Goal: Task Accomplishment & Management: Use online tool/utility

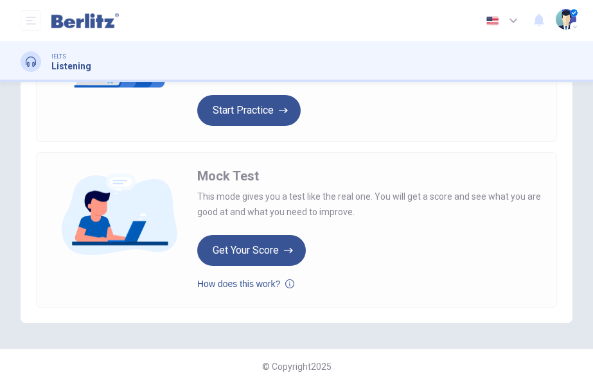
scroll to position [126, 0]
click at [239, 254] on button "Get Your Score" at bounding box center [251, 250] width 108 height 31
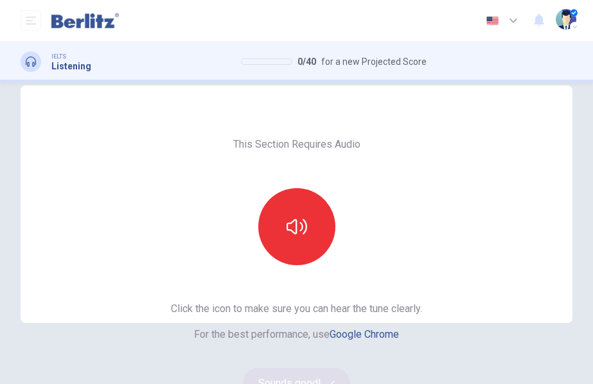
scroll to position [124, 0]
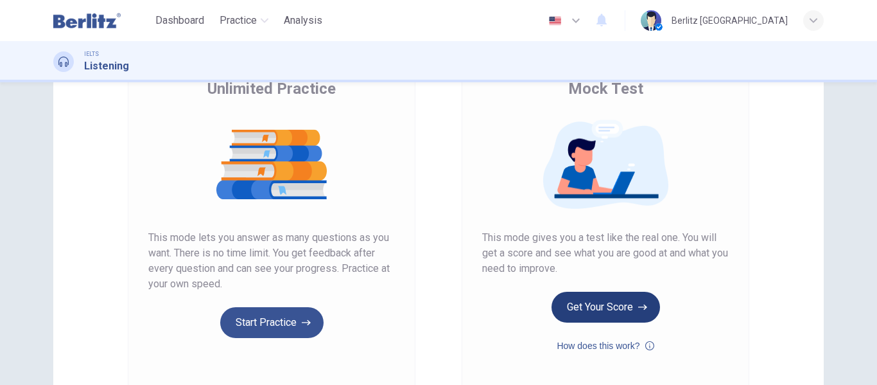
click at [584, 315] on button "Get Your Score" at bounding box center [605, 306] width 108 height 31
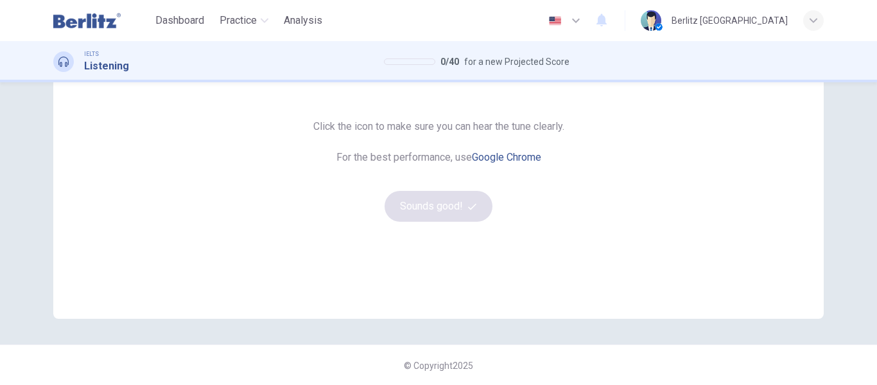
scroll to position [236, 0]
